Goal: Information Seeking & Learning: Check status

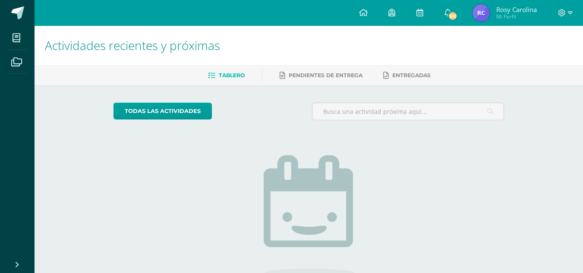
click at [477, 6] on img at bounding box center [481, 12] width 17 height 17
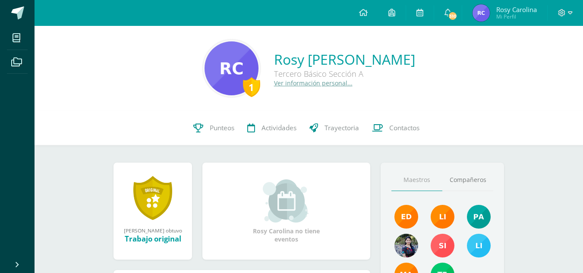
scroll to position [30, 0]
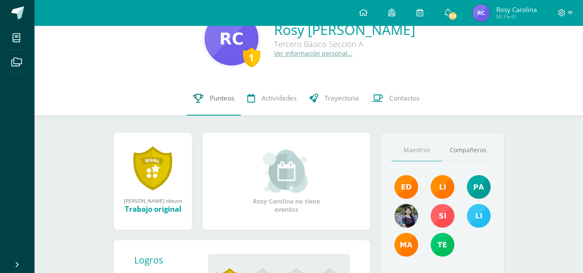
click at [223, 106] on link "Punteos" at bounding box center [214, 98] width 54 height 35
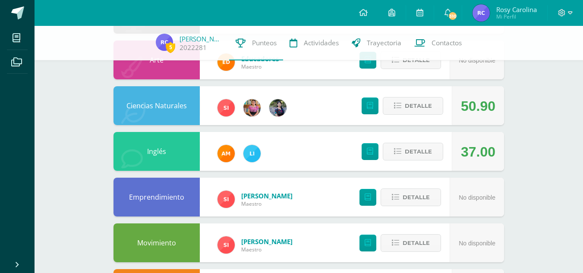
scroll to position [233, 0]
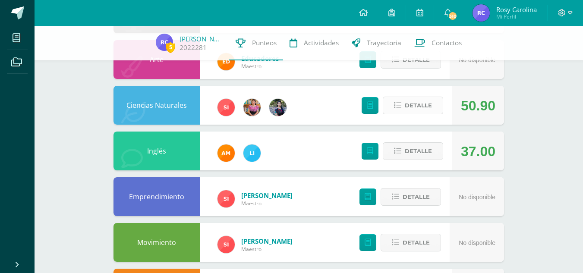
click at [422, 101] on span "Detalle" at bounding box center [418, 106] width 27 height 16
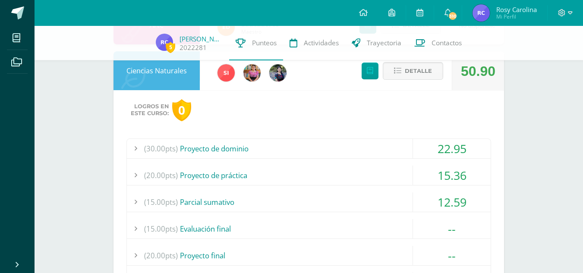
scroll to position [263, 0]
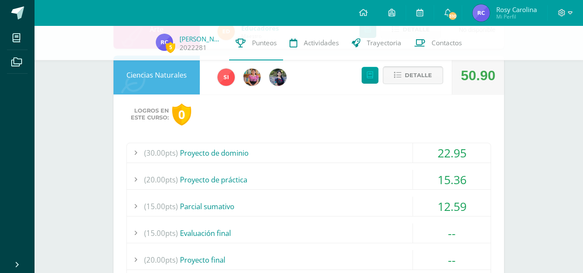
click at [412, 71] on span "Detalle" at bounding box center [418, 75] width 27 height 16
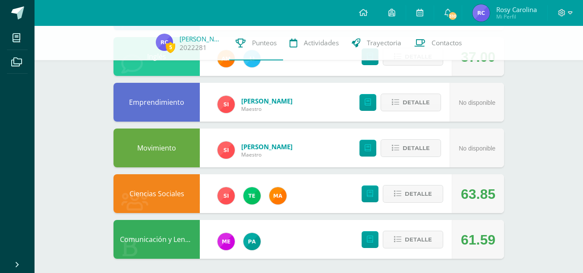
scroll to position [331, 0]
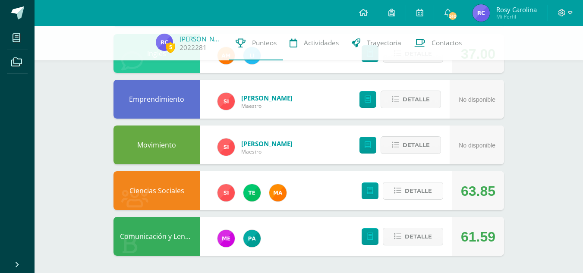
click at [404, 187] on button "Detalle" at bounding box center [413, 191] width 60 height 18
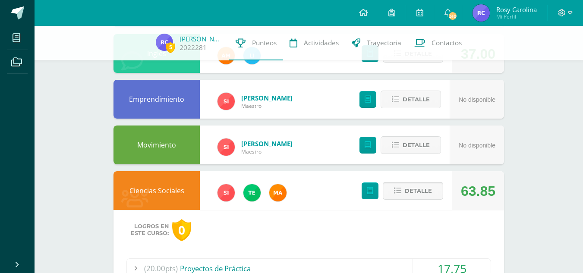
click at [418, 189] on span "Detalle" at bounding box center [418, 191] width 27 height 16
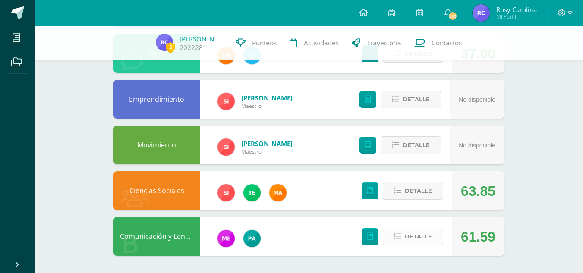
click at [413, 236] on span "Detalle" at bounding box center [418, 237] width 27 height 16
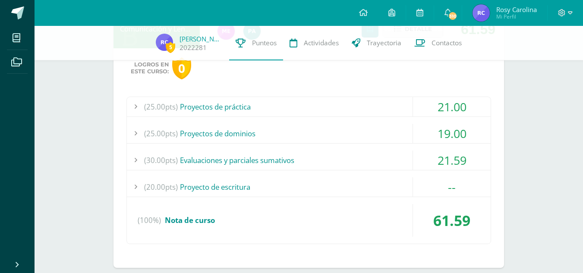
scroll to position [535, 0]
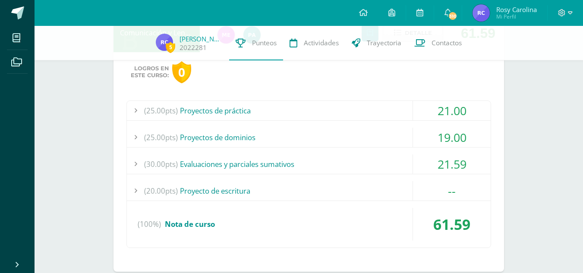
click at [463, 110] on div "21.00" at bounding box center [452, 110] width 78 height 19
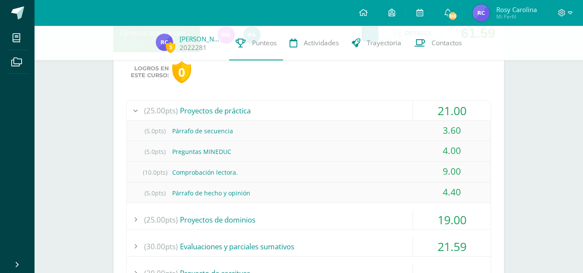
click at [463, 110] on div "21.00" at bounding box center [452, 110] width 78 height 19
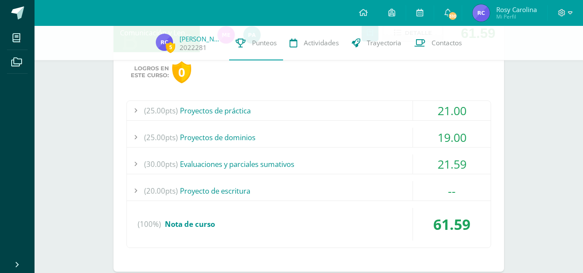
scroll to position [550, 0]
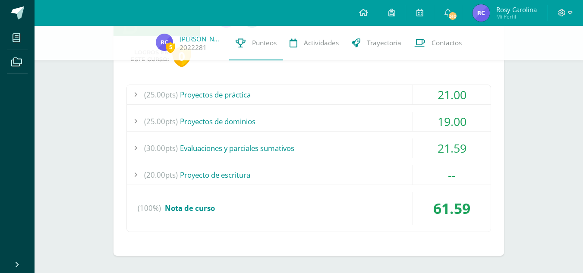
click at [445, 118] on div "19.00" at bounding box center [452, 121] width 78 height 19
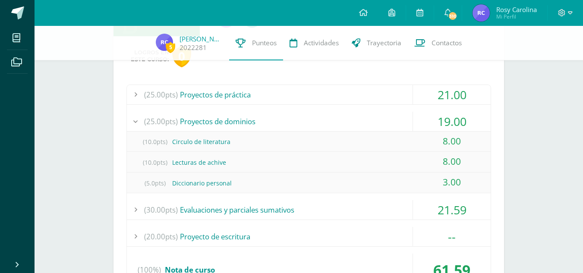
click at [445, 118] on div "19.00" at bounding box center [452, 121] width 78 height 19
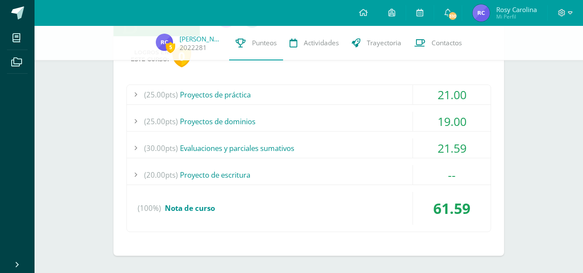
click at [450, 145] on div "21.59" at bounding box center [452, 148] width 78 height 19
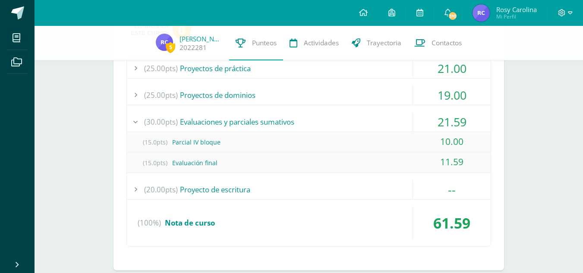
scroll to position [576, 0]
click at [443, 122] on div "21.59" at bounding box center [452, 122] width 78 height 19
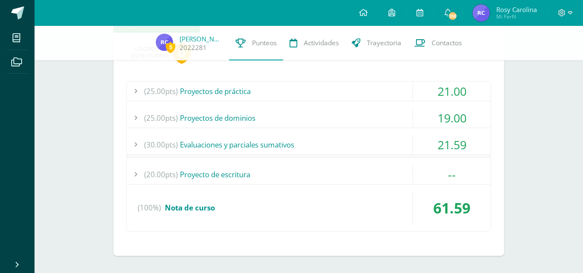
scroll to position [550, 0]
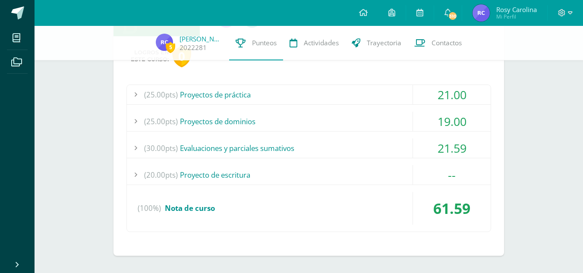
click at [445, 180] on div "--" at bounding box center [452, 174] width 78 height 19
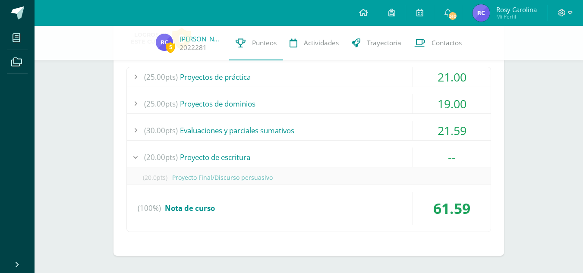
scroll to position [571, 0]
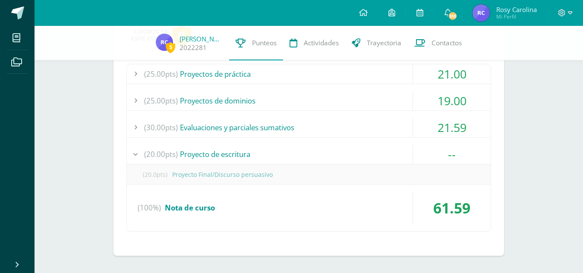
click at [443, 163] on div "--" at bounding box center [452, 154] width 78 height 19
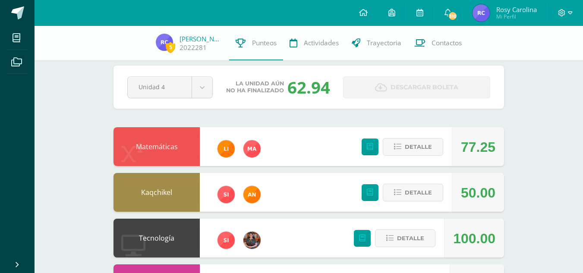
scroll to position [0, 0]
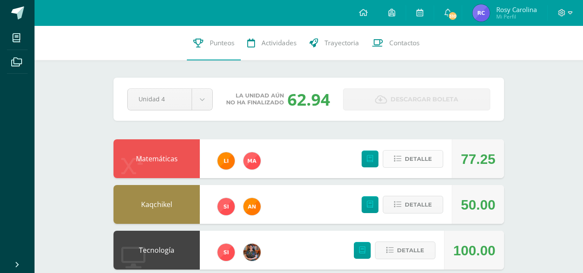
click at [428, 159] on span "Detalle" at bounding box center [418, 159] width 27 height 16
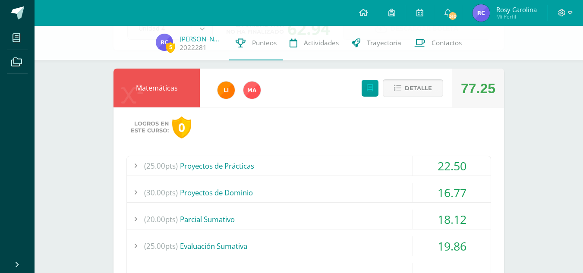
scroll to position [66, 0]
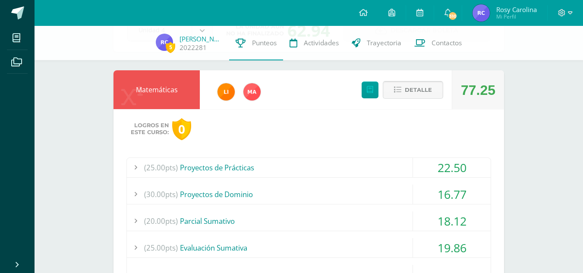
click at [410, 97] on span "Detalle" at bounding box center [418, 90] width 27 height 16
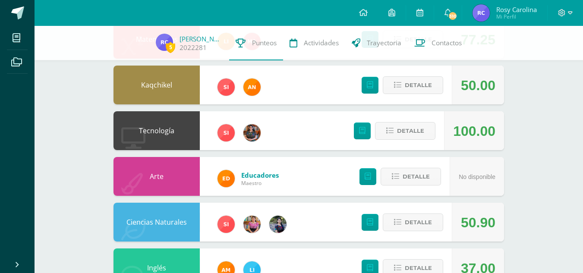
scroll to position [117, 0]
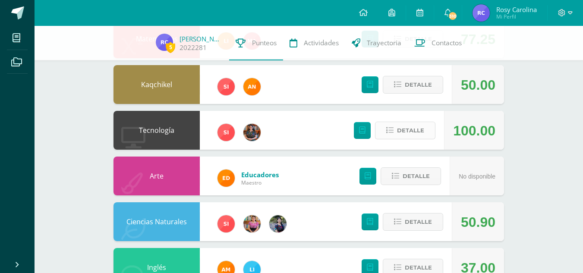
click at [383, 131] on button "Detalle" at bounding box center [405, 131] width 60 height 18
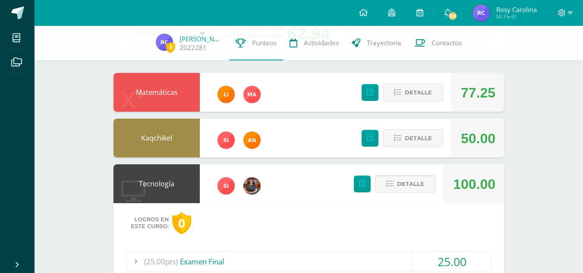
scroll to position [62, 0]
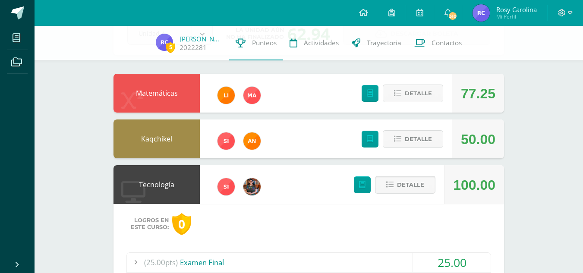
click at [405, 179] on span "Detalle" at bounding box center [410, 185] width 27 height 16
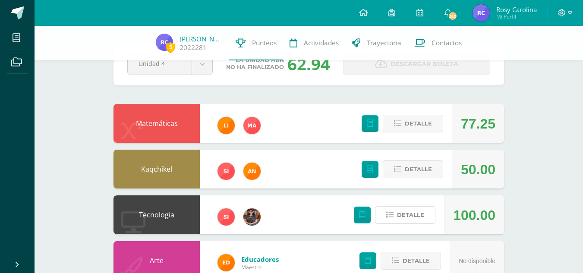
scroll to position [0, 0]
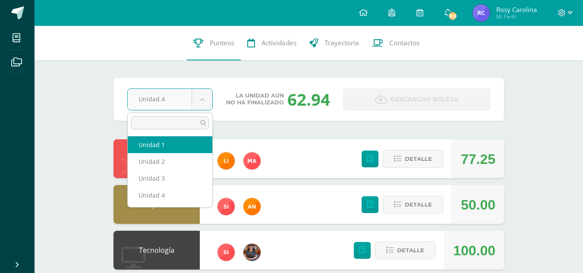
select select "Unidad 1"
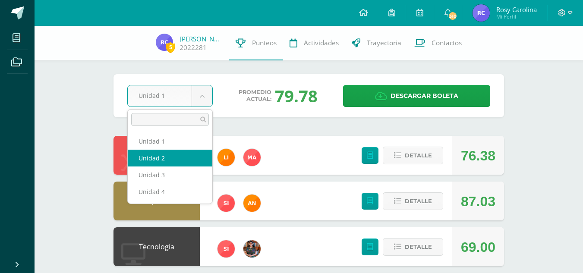
select select "Unidad 2"
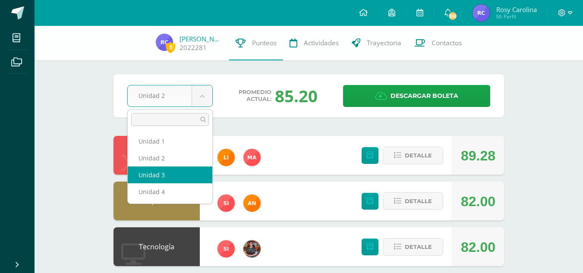
select select "Unidad 3"
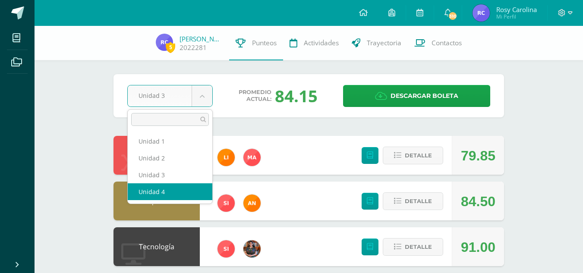
select select "Unidad 4"
